Goal: Find specific page/section: Find specific page/section

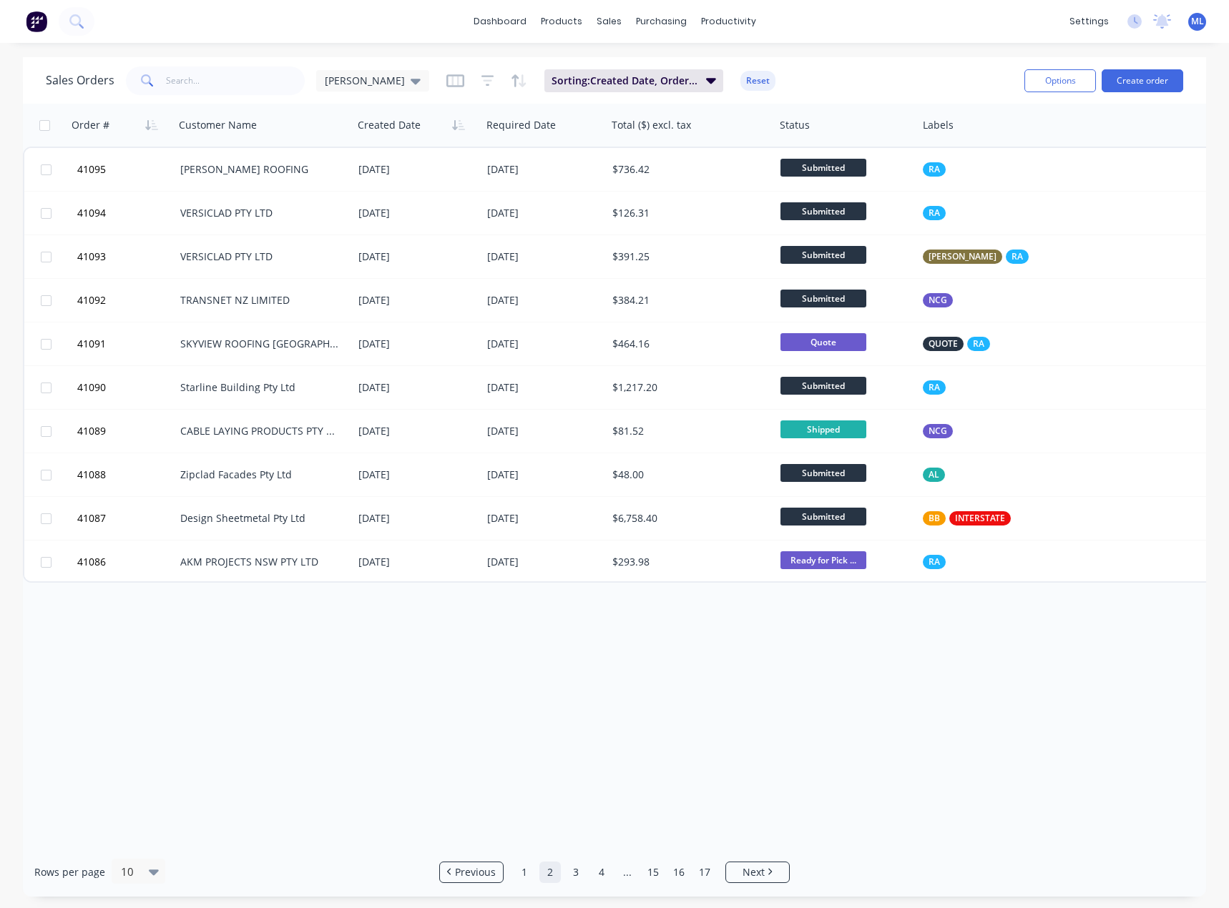
click at [529, 878] on link "1" at bounding box center [524, 872] width 21 height 21
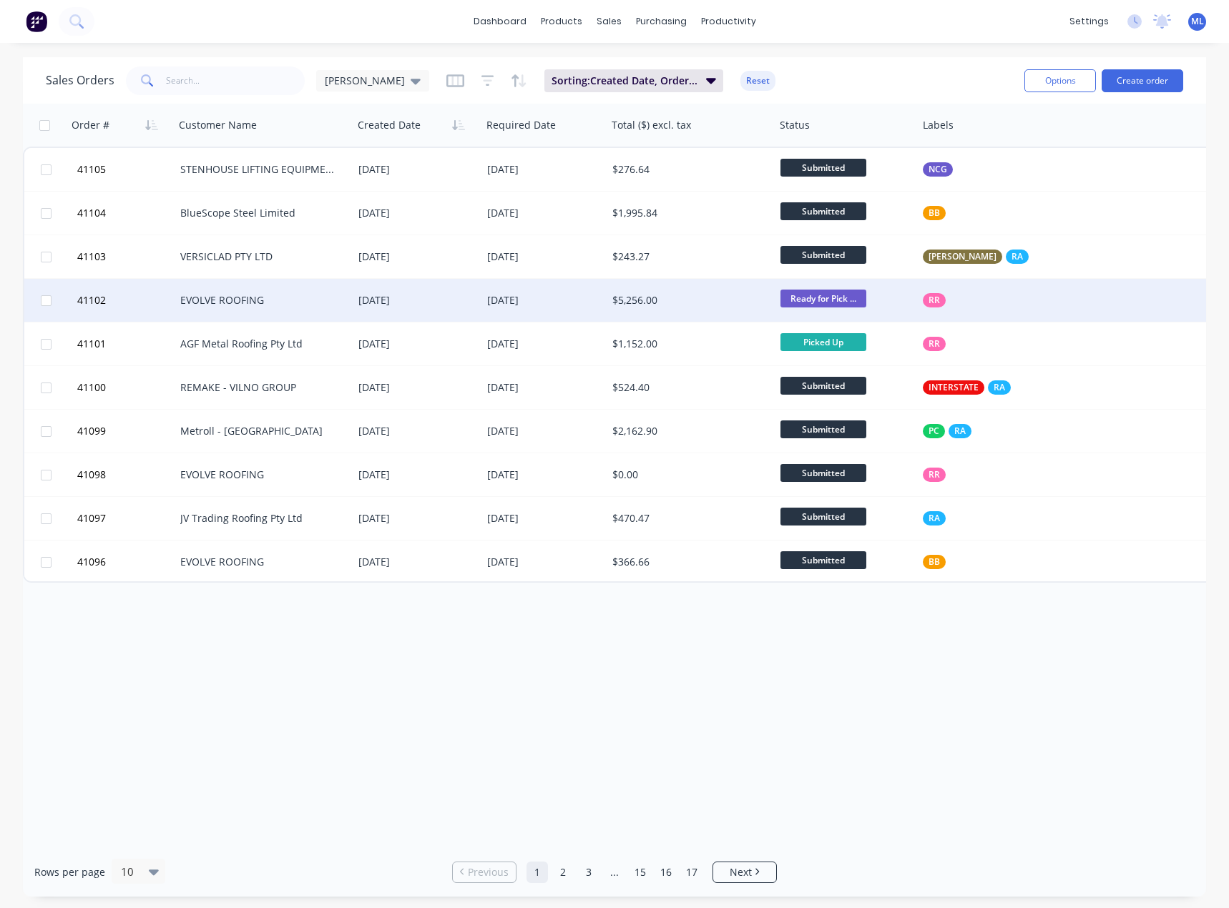
click at [287, 306] on div "EVOLVE ROOFING" at bounding box center [259, 300] width 159 height 14
